Goal: Contribute content

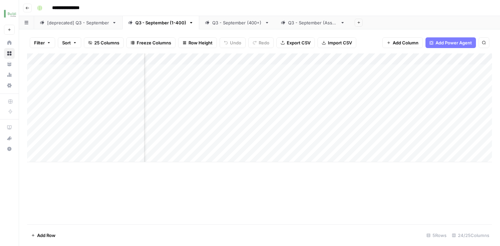
scroll to position [0, 718]
click at [397, 68] on div "Add Column" at bounding box center [259, 107] width 465 height 109
click at [437, 69] on div "Add Column" at bounding box center [259, 107] width 465 height 109
click at [229, 25] on div "Q3 - September (400+)" at bounding box center [237, 22] width 50 height 7
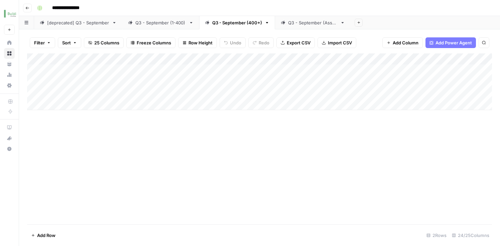
click at [174, 26] on div "Q3 - September (1-400)" at bounding box center [160, 22] width 51 height 7
